Goal: Find contact information: Find contact information

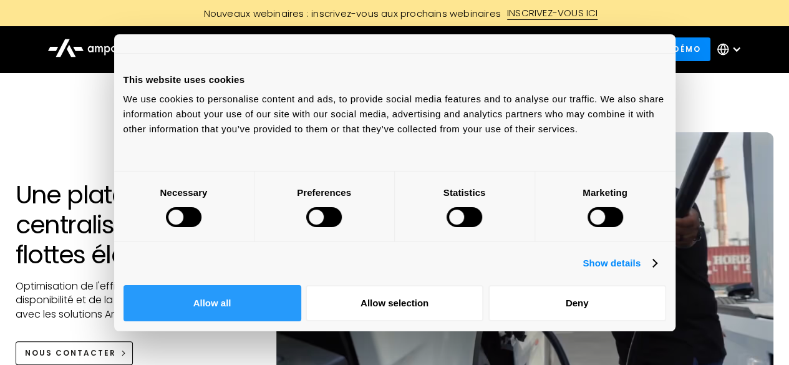
click at [301, 285] on button "Allow all" at bounding box center [212, 303] width 178 height 36
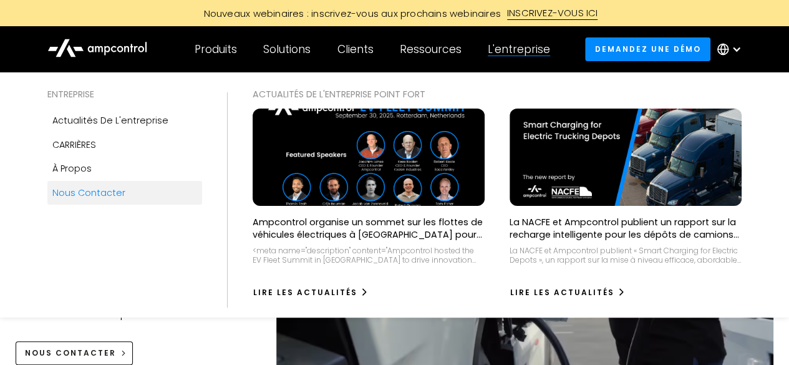
click at [107, 195] on div "Nous contacter" at bounding box center [88, 193] width 73 height 14
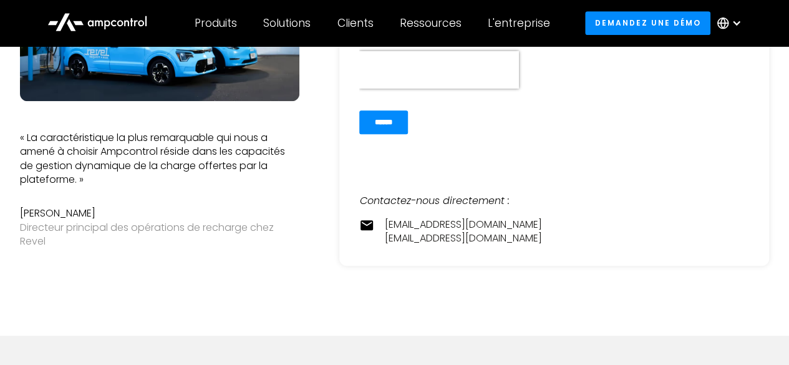
scroll to position [323, 0]
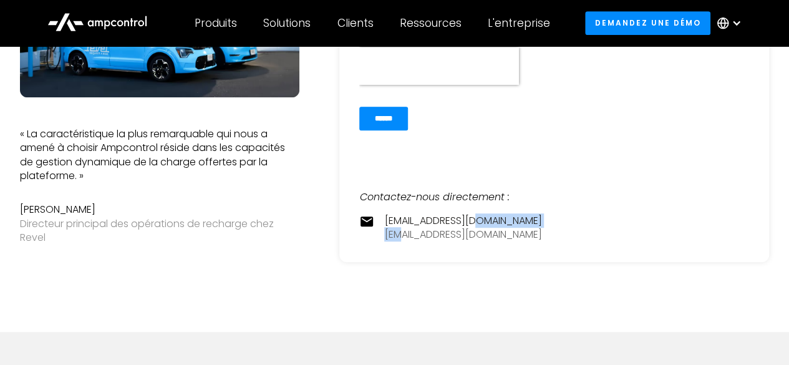
drag, startPoint x: 489, startPoint y: 235, endPoint x: 401, endPoint y: 228, distance: 88.2
click at [401, 228] on div "contact@ampcontrol.io pr@ampcontrol.io" at bounding box center [462, 228] width 157 height 28
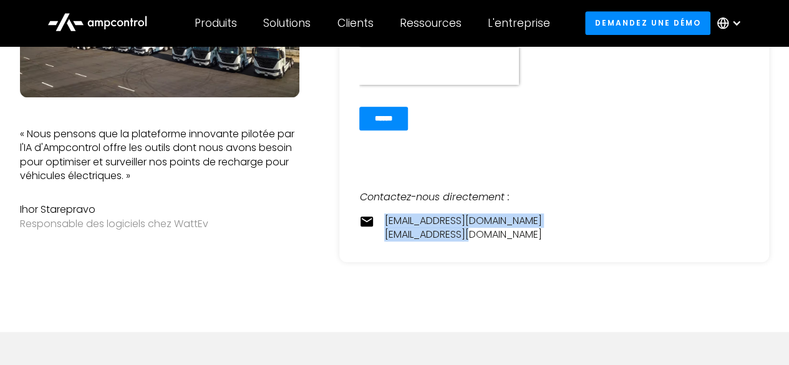
drag, startPoint x: 380, startPoint y: 220, endPoint x: 480, endPoint y: 240, distance: 101.7
click at [480, 240] on div "contact@ampcontrol.io pr@ampcontrol.io" at bounding box center [554, 228] width 390 height 28
copy div "contact@ampcontrol.io pr@ampcontrol.io"
